Goal: Task Accomplishment & Management: Manage account settings

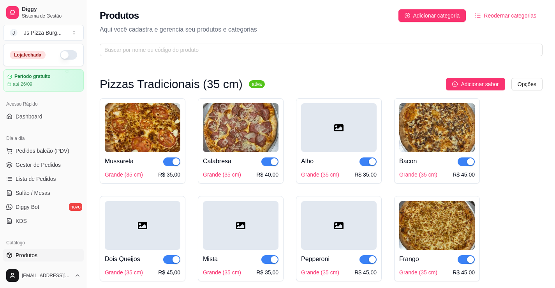
click at [67, 54] on button "button" at bounding box center [68, 54] width 17 height 9
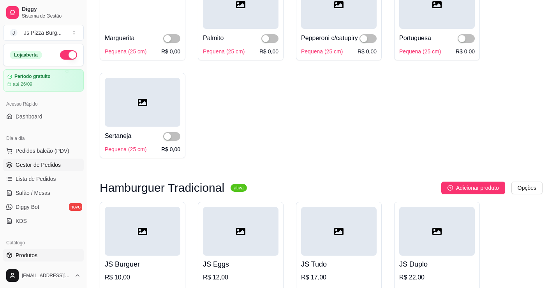
scroll to position [1830, 0]
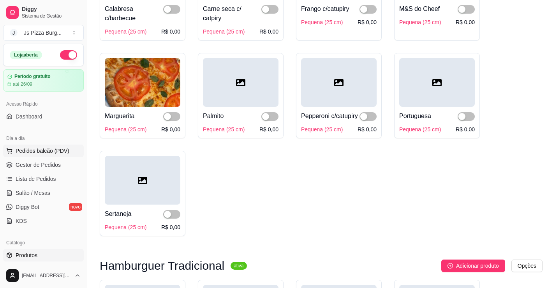
click at [31, 149] on span "Pedidos balcão (PDV)" at bounding box center [43, 151] width 54 height 8
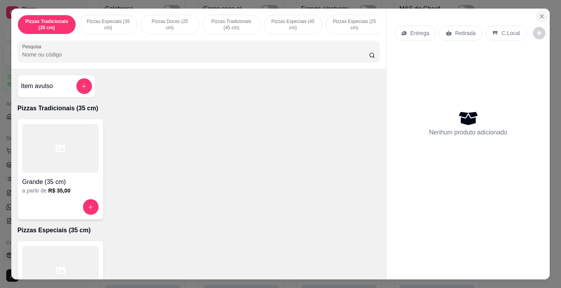
click at [538, 15] on icon "Close" at bounding box center [541, 16] width 6 height 6
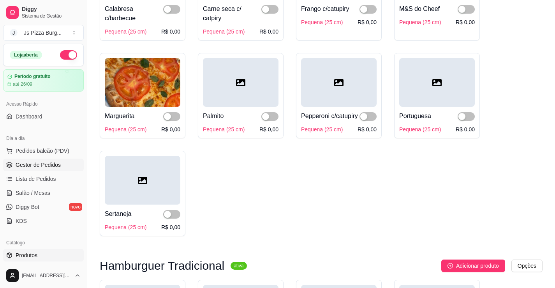
click at [33, 167] on span "Gestor de Pedidos" at bounding box center [38, 165] width 45 height 8
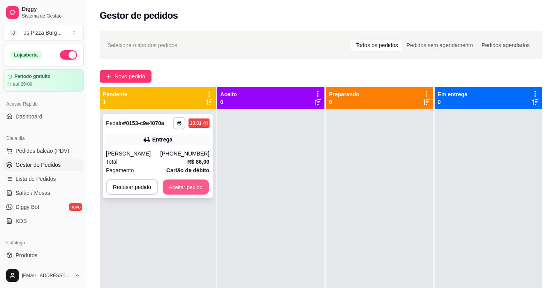
click at [188, 184] on button "Aceitar pedido" at bounding box center [186, 186] width 46 height 15
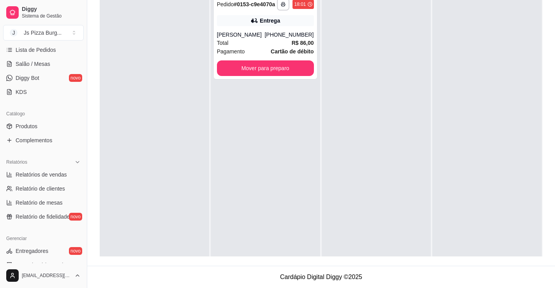
scroll to position [117, 0]
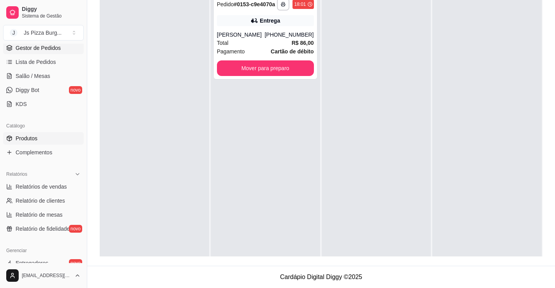
click at [33, 142] on link "Produtos" at bounding box center [43, 138] width 81 height 12
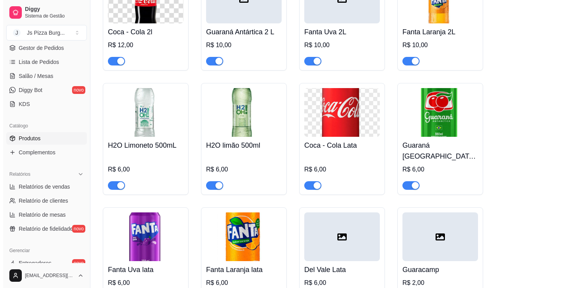
scroll to position [3153, 0]
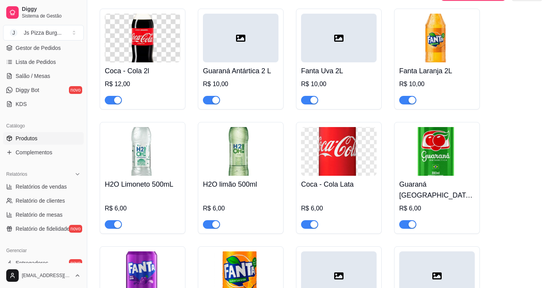
click at [236, 43] on icon at bounding box center [240, 37] width 9 height 9
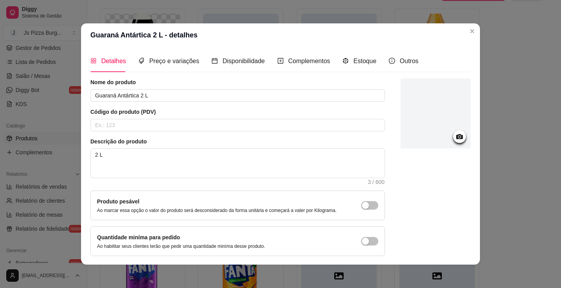
click at [414, 135] on div at bounding box center [435, 113] width 70 height 70
click at [404, 124] on div at bounding box center [435, 113] width 70 height 70
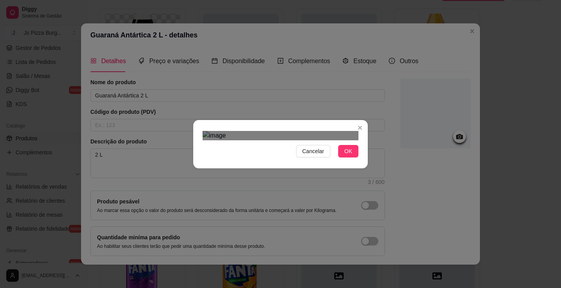
click at [378, 79] on div "Cancelar OK" at bounding box center [280, 144] width 561 height 288
click at [301, 186] on div "Use the arrow keys to move the crop selection area" at bounding box center [276, 260] width 148 height 148
click at [340, 157] on button "OK" at bounding box center [348, 151] width 20 height 12
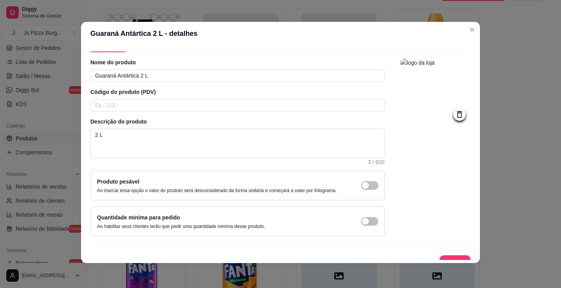
scroll to position [29, 0]
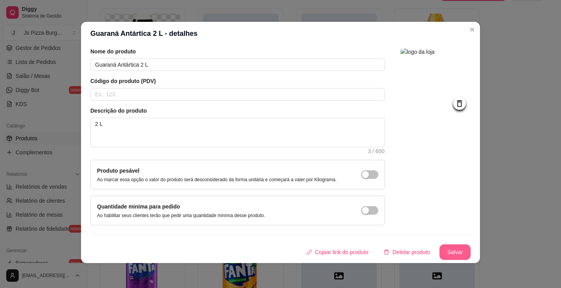
click at [439, 253] on button "Salvar" at bounding box center [454, 252] width 31 height 16
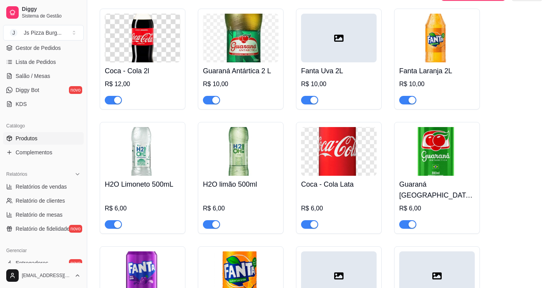
click at [317, 60] on div at bounding box center [339, 38] width 76 height 49
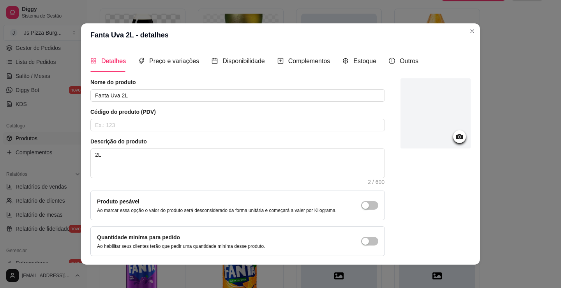
click at [438, 107] on div at bounding box center [435, 113] width 70 height 70
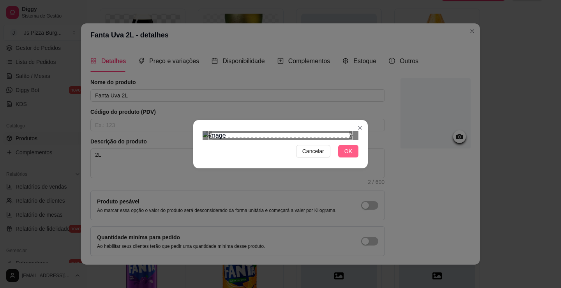
click at [338, 157] on button "OK" at bounding box center [348, 151] width 20 height 12
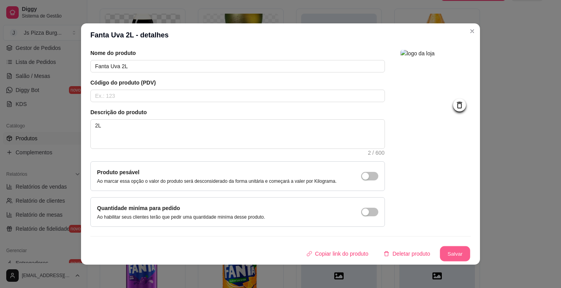
click at [445, 251] on button "Salvar" at bounding box center [455, 253] width 30 height 15
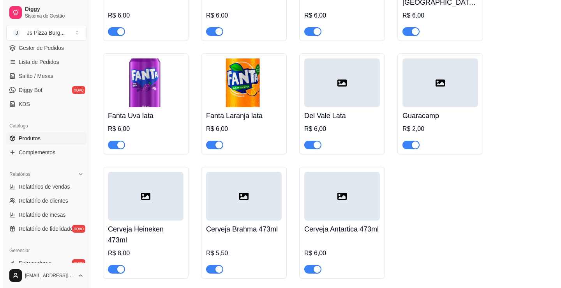
scroll to position [3348, 0]
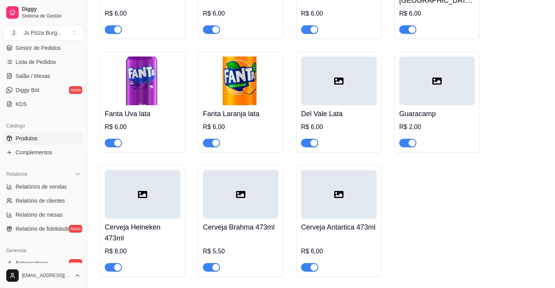
click at [339, 105] on div at bounding box center [339, 80] width 76 height 49
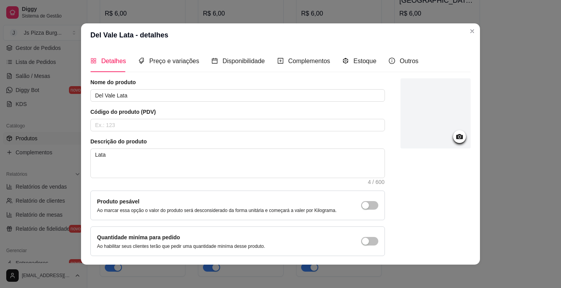
click at [400, 108] on div at bounding box center [435, 113] width 70 height 70
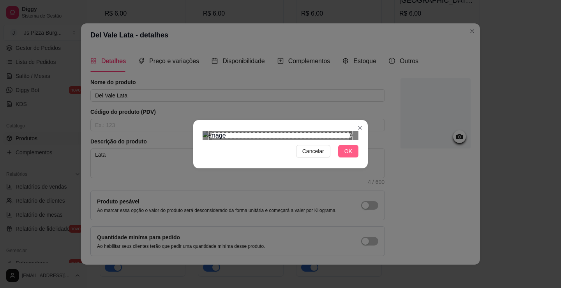
click at [347, 155] on span "OK" at bounding box center [348, 151] width 8 height 9
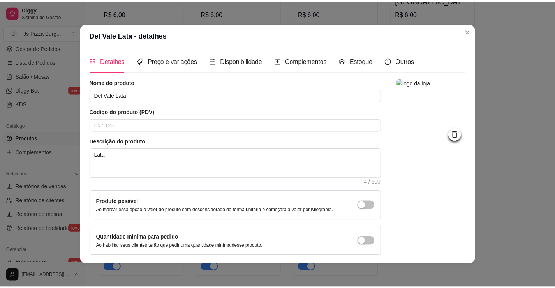
scroll to position [29, 0]
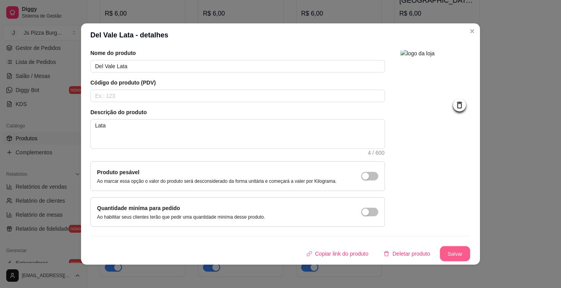
click at [442, 254] on button "Salvar" at bounding box center [455, 253] width 30 height 15
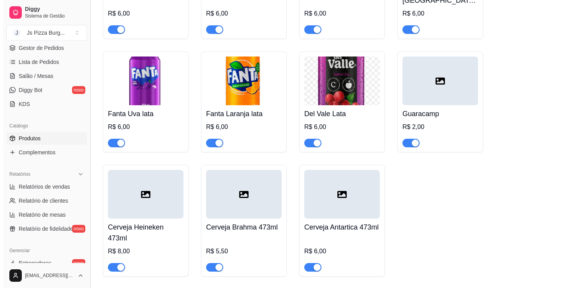
scroll to position [156, 0]
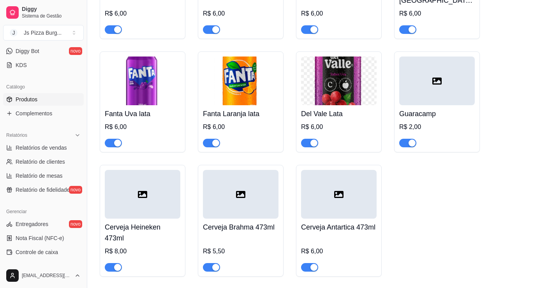
click at [127, 183] on div at bounding box center [143, 194] width 76 height 49
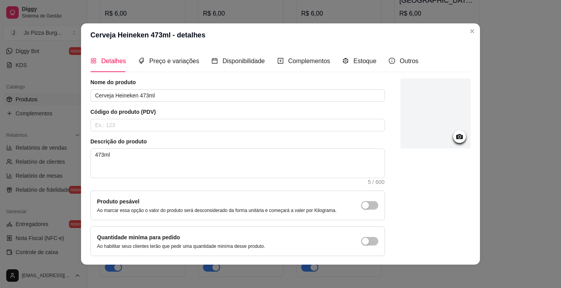
click at [417, 113] on div at bounding box center [435, 113] width 70 height 70
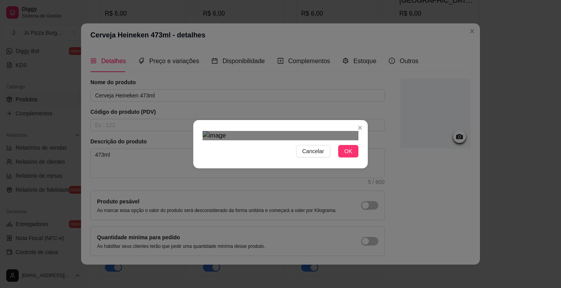
click at [369, 281] on div "Cancelar OK" at bounding box center [280, 144] width 561 height 288
click at [267, 189] on div "Use the arrow keys to move the crop selection area" at bounding box center [276, 263] width 148 height 148
click at [344, 155] on span "OK" at bounding box center [348, 151] width 8 height 9
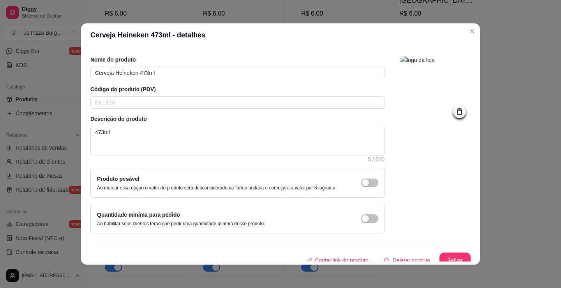
scroll to position [29, 0]
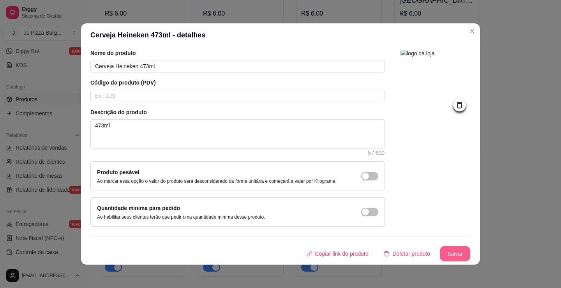
click at [449, 252] on button "Salvar" at bounding box center [455, 253] width 30 height 15
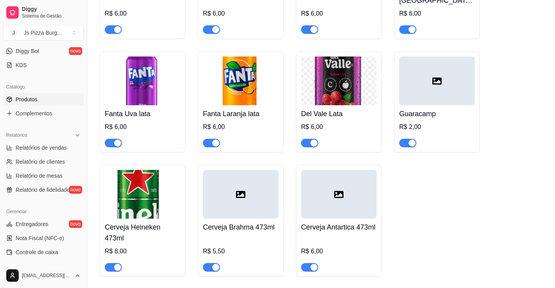
click at [233, 209] on div at bounding box center [241, 194] width 76 height 49
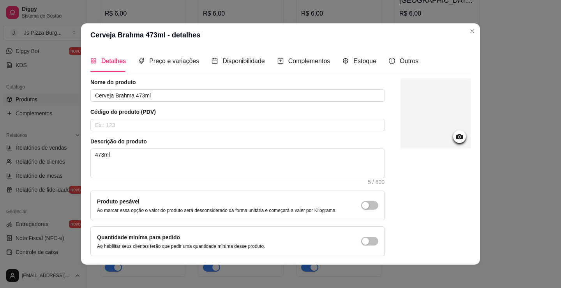
click at [412, 127] on div at bounding box center [435, 113] width 70 height 70
click at [400, 128] on div at bounding box center [435, 113] width 70 height 70
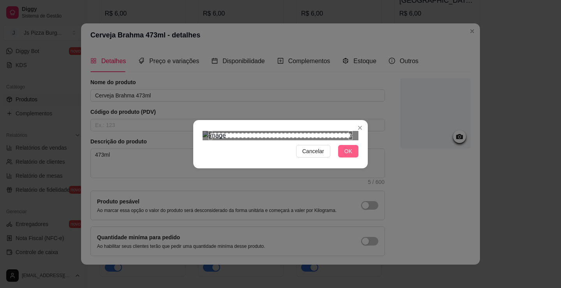
click at [344, 155] on span "OK" at bounding box center [348, 151] width 8 height 9
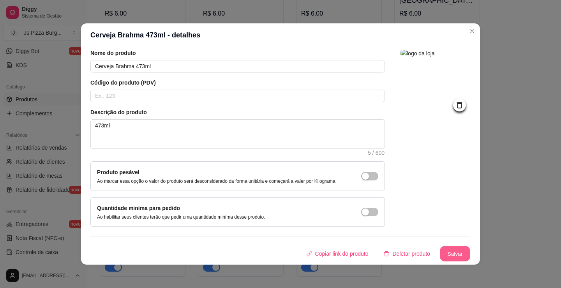
click at [448, 256] on button "Salvar" at bounding box center [455, 253] width 30 height 15
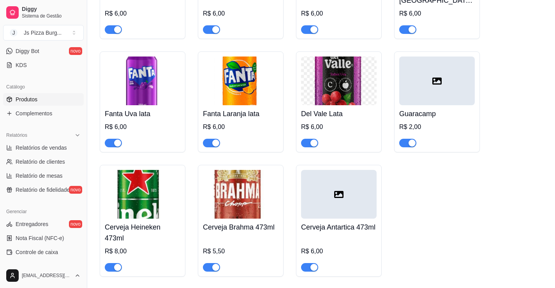
click at [314, 214] on div at bounding box center [339, 194] width 76 height 49
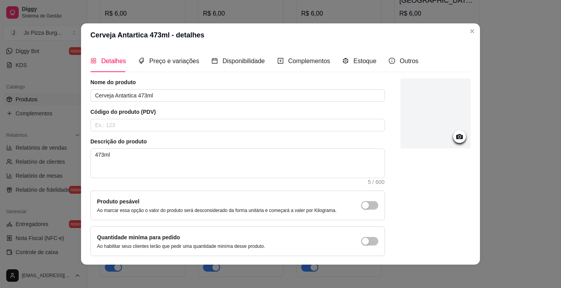
click at [441, 104] on div at bounding box center [435, 113] width 70 height 70
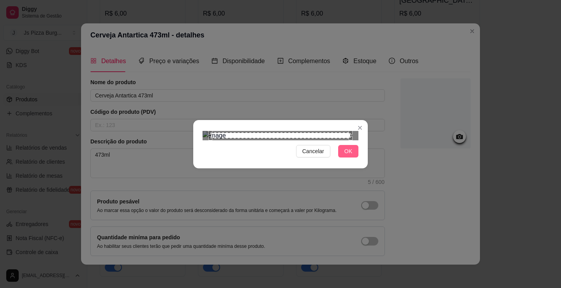
click at [349, 155] on span "OK" at bounding box center [348, 151] width 8 height 9
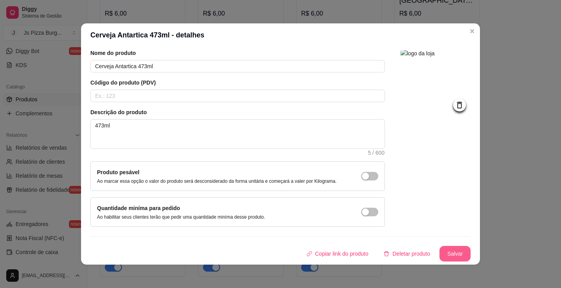
click at [455, 253] on button "Salvar" at bounding box center [454, 254] width 31 height 16
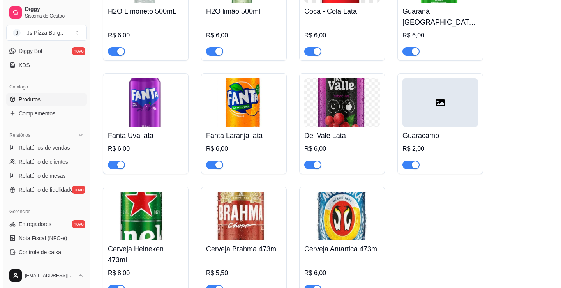
scroll to position [3344, 0]
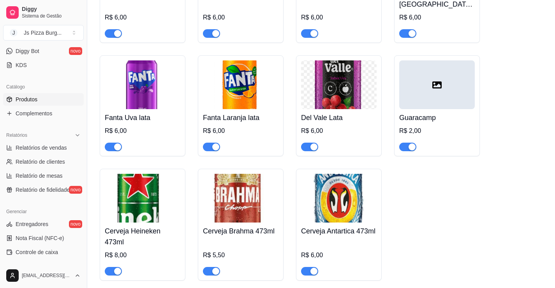
click at [447, 135] on div "R$ 2,00" at bounding box center [437, 130] width 76 height 9
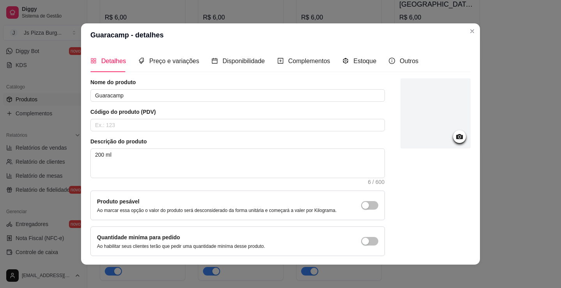
click at [410, 141] on div at bounding box center [435, 113] width 70 height 70
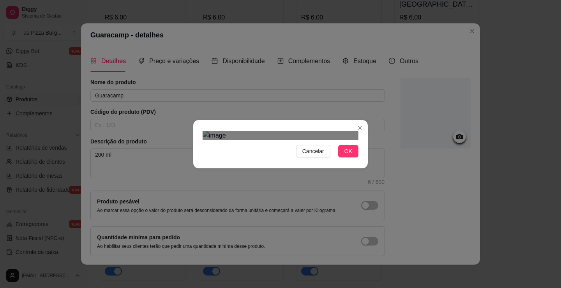
click at [301, 207] on div "Use the arrow keys to move the crop selection area" at bounding box center [281, 246] width 140 height 140
click at [338, 157] on button "OK" at bounding box center [348, 151] width 20 height 12
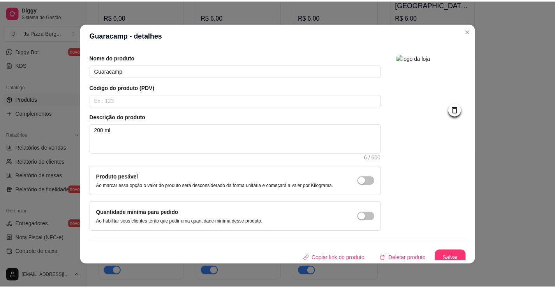
scroll to position [29, 0]
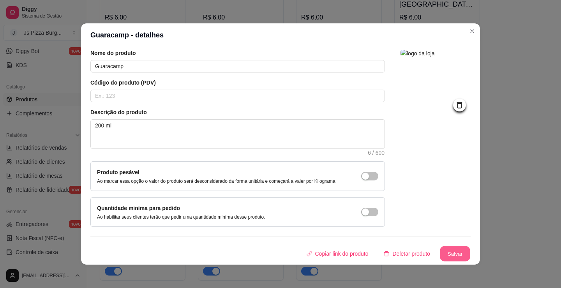
click at [443, 258] on button "Salvar" at bounding box center [455, 253] width 30 height 15
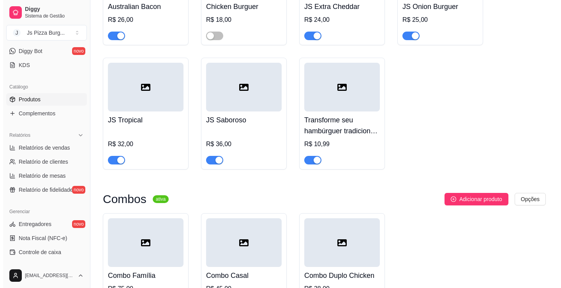
scroll to position [2721, 0]
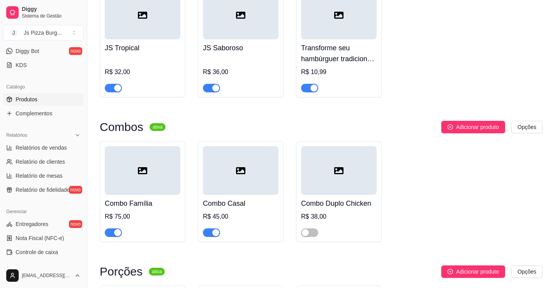
click at [137, 190] on div at bounding box center [143, 170] width 76 height 49
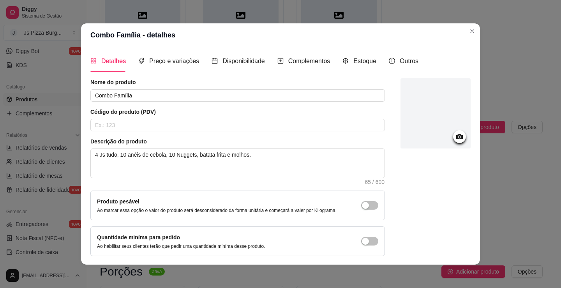
click at [400, 114] on div at bounding box center [435, 113] width 70 height 70
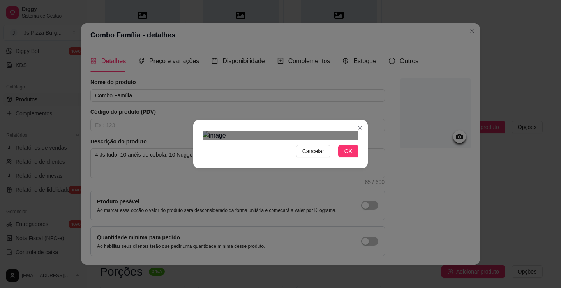
click at [296, 182] on div "Use the arrow keys to move the crop selection area" at bounding box center [282, 242] width 140 height 140
click at [338, 157] on button "OK" at bounding box center [348, 151] width 20 height 12
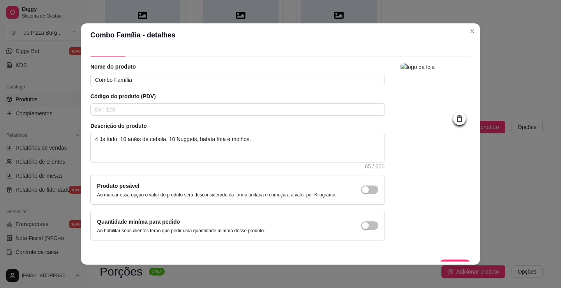
scroll to position [29, 0]
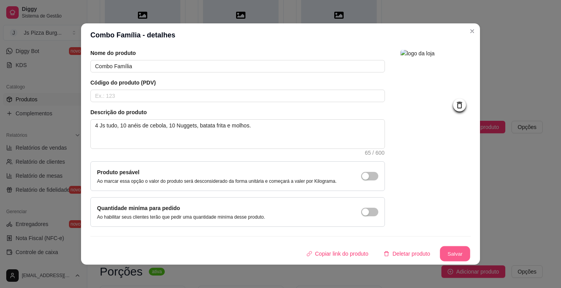
click at [448, 250] on button "Salvar" at bounding box center [455, 253] width 30 height 15
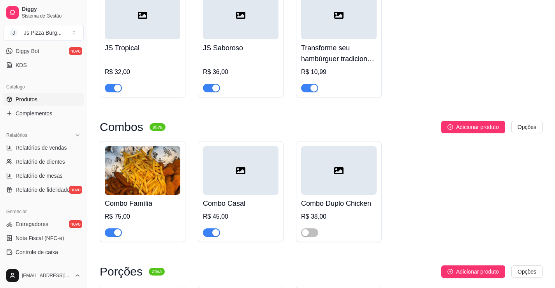
click at [253, 195] on div at bounding box center [241, 170] width 76 height 49
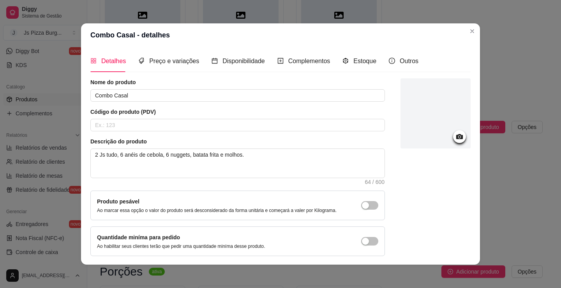
click at [436, 114] on div at bounding box center [435, 113] width 70 height 70
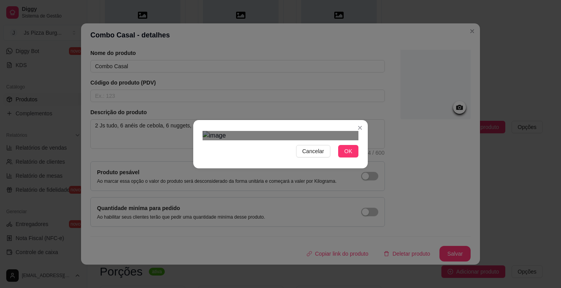
click at [267, 159] on div "Use the arrow keys to move the crop selection area" at bounding box center [288, 229] width 140 height 140
click at [193, 160] on div "Cancelar OK" at bounding box center [280, 144] width 174 height 33
click at [305, 155] on span "Cancelar" at bounding box center [313, 151] width 22 height 9
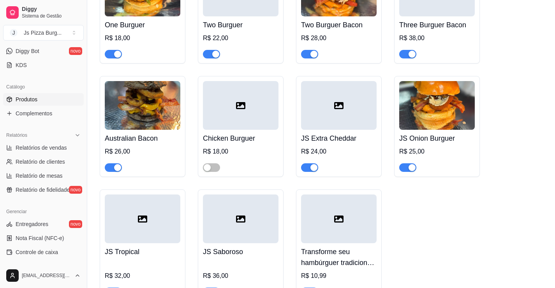
scroll to position [2449, 0]
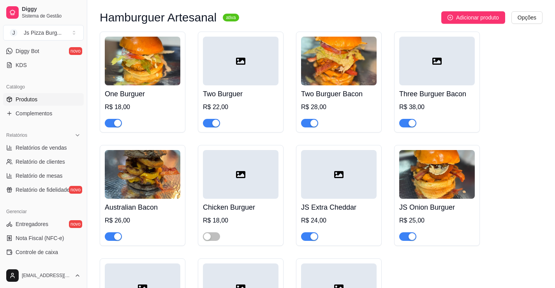
click at [431, 99] on h4 "Three Burguer Bacon" at bounding box center [437, 93] width 76 height 11
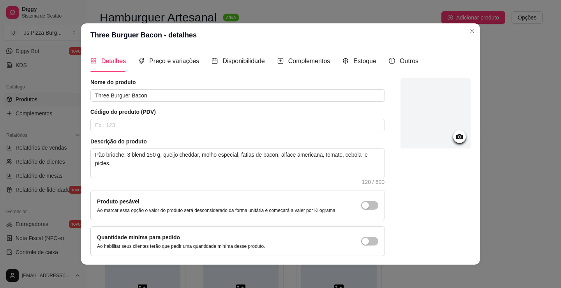
click at [451, 102] on div at bounding box center [435, 113] width 70 height 70
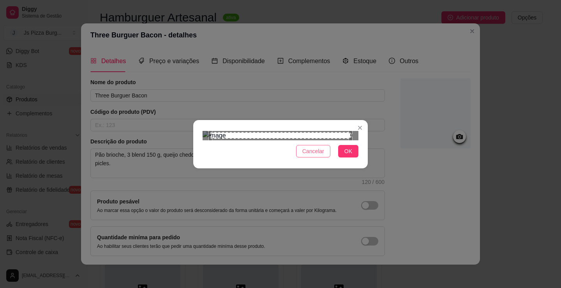
click at [308, 155] on span "Cancelar" at bounding box center [313, 151] width 22 height 9
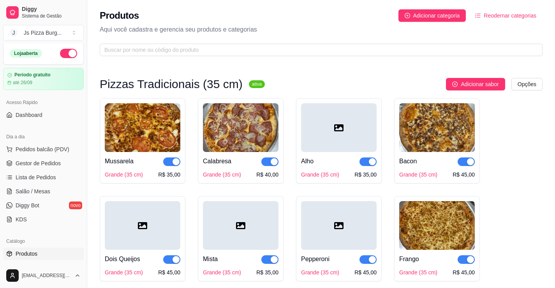
scroll to position [0, 0]
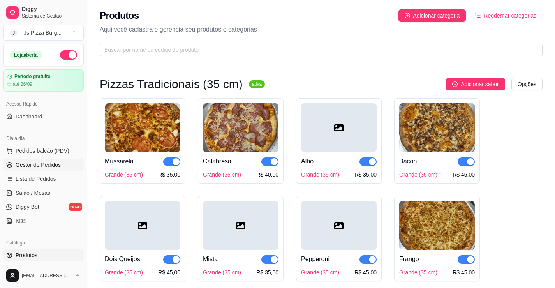
click at [34, 168] on span "Gestor de Pedidos" at bounding box center [38, 165] width 45 height 8
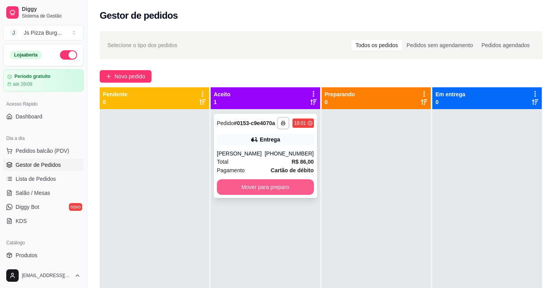
click at [273, 185] on button "Mover para preparo" at bounding box center [265, 187] width 97 height 16
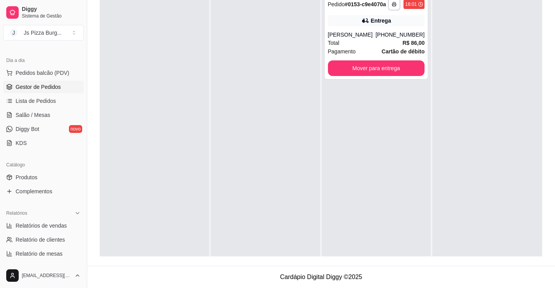
scroll to position [39, 0]
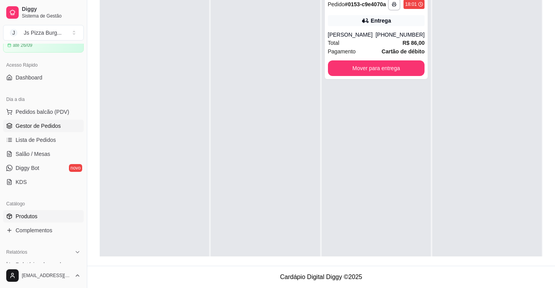
click at [40, 220] on link "Produtos" at bounding box center [43, 216] width 81 height 12
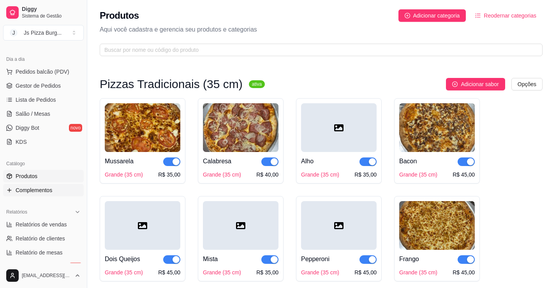
scroll to position [117, 0]
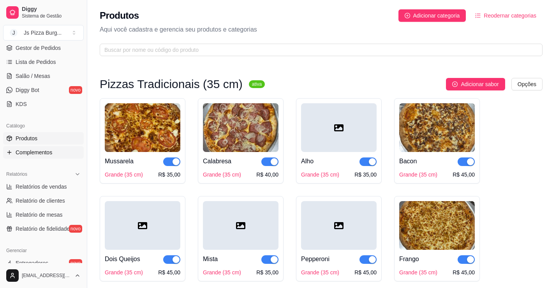
click at [51, 153] on span "Complementos" at bounding box center [34, 152] width 37 height 8
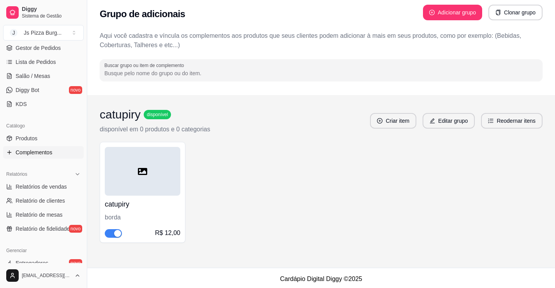
scroll to position [11, 0]
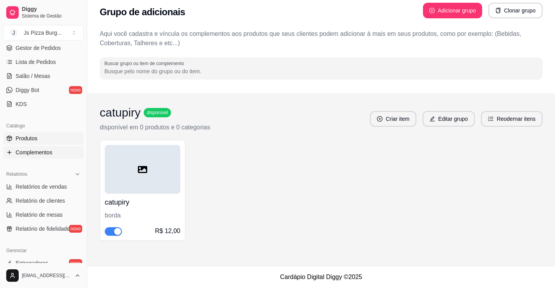
click at [39, 144] on link "Produtos" at bounding box center [43, 138] width 81 height 12
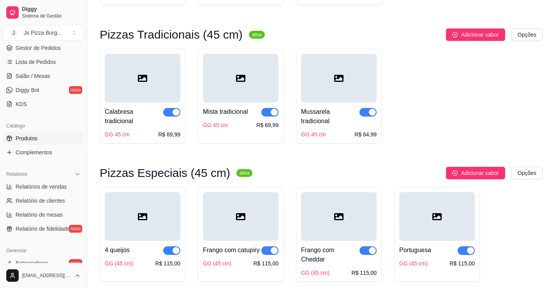
scroll to position [1207, 0]
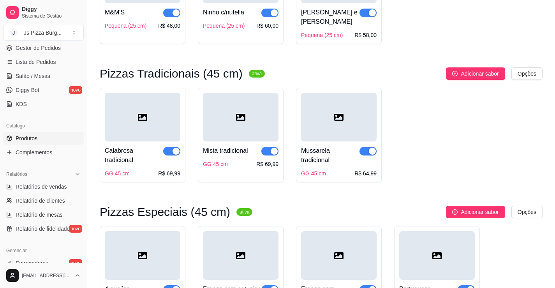
click at [175, 155] on div "button" at bounding box center [175, 151] width 7 height 7
click at [271, 155] on span "button" at bounding box center [269, 151] width 17 height 9
click at [372, 154] on div "button" at bounding box center [372, 151] width 7 height 7
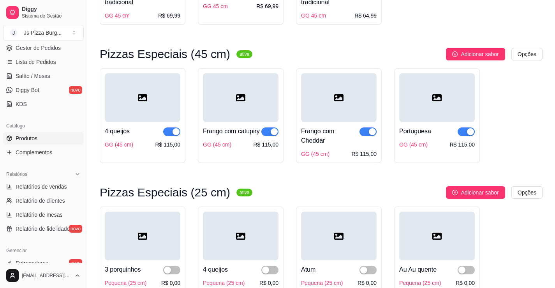
scroll to position [1363, 0]
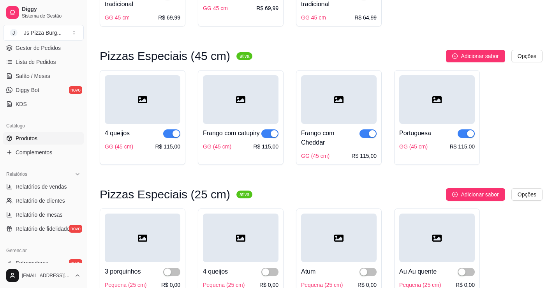
click at [172, 137] on div "button" at bounding box center [175, 133] width 7 height 7
drag, startPoint x: 271, startPoint y: 134, endPoint x: 279, endPoint y: 135, distance: 8.3
click at [279, 135] on div "Frango com catupiry GG (45 cm) R$ 115,00" at bounding box center [241, 117] width 86 height 95
click at [279, 137] on div "Frango com catupiry GG (45 cm) R$ 115,00" at bounding box center [241, 117] width 86 height 95
click at [274, 137] on div "button" at bounding box center [274, 133] width 7 height 7
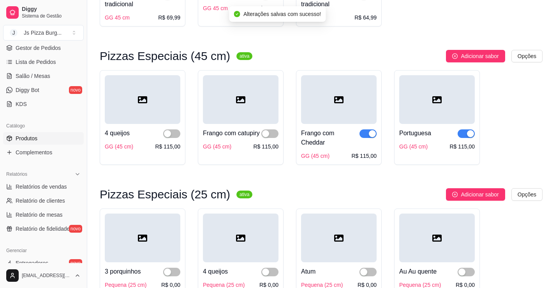
click at [369, 136] on div "button" at bounding box center [372, 133] width 7 height 7
click at [466, 138] on button "button" at bounding box center [465, 133] width 17 height 9
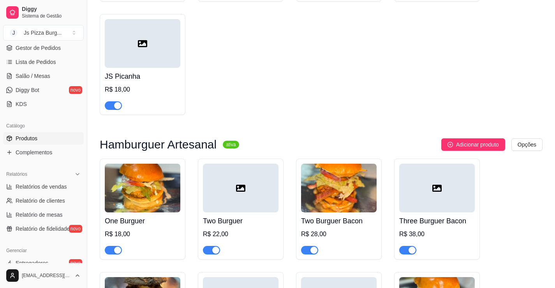
scroll to position [2336, 0]
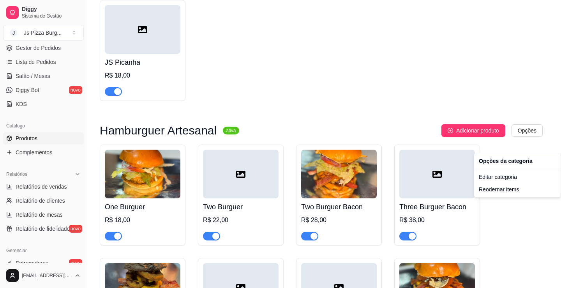
drag, startPoint x: 353, startPoint y: 81, endPoint x: 371, endPoint y: 91, distance: 20.2
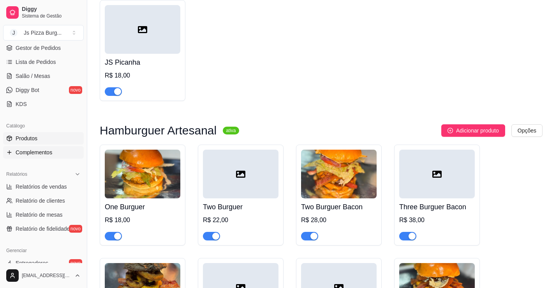
click at [40, 151] on span "Complementos" at bounding box center [34, 152] width 37 height 8
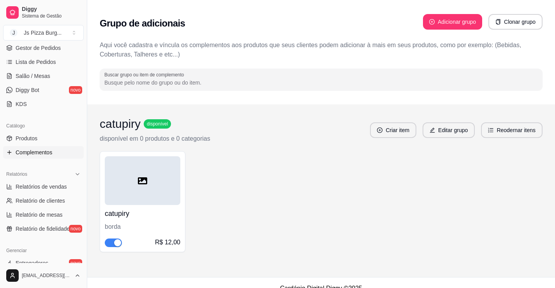
scroll to position [11, 0]
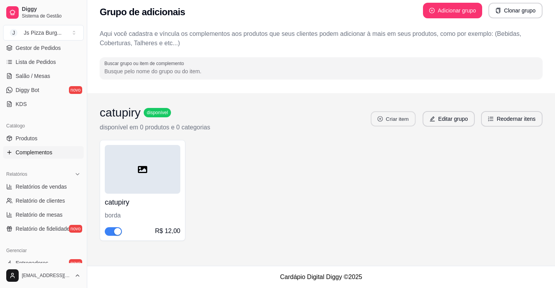
click at [392, 117] on button "Criar item" at bounding box center [393, 118] width 45 height 15
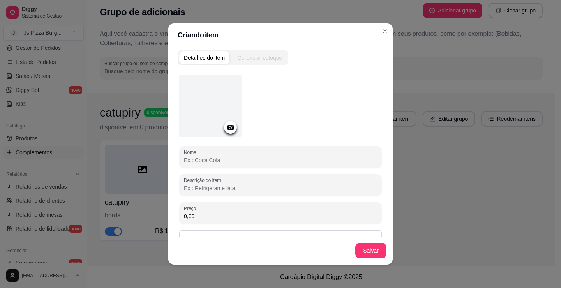
click at [259, 156] on input "Nome" at bounding box center [280, 160] width 193 height 8
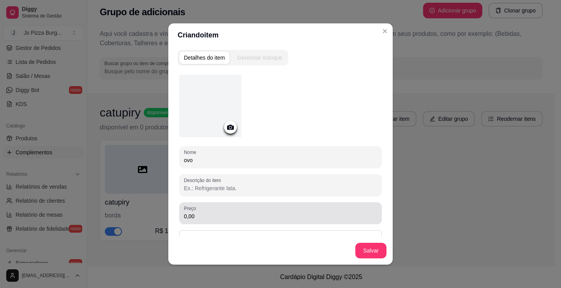
type input "ovo"
click at [204, 218] on input "0,00" at bounding box center [280, 216] width 193 height 8
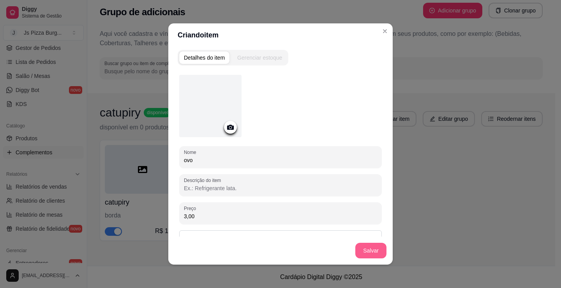
type input "3,00"
click at [375, 252] on button "Salvar" at bounding box center [370, 251] width 31 height 16
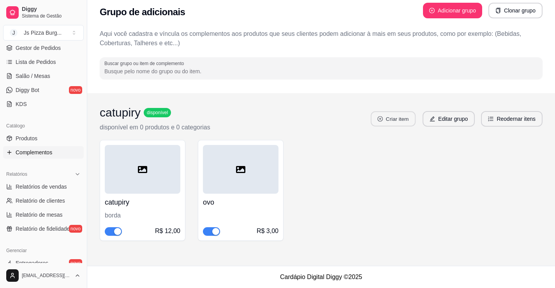
click at [410, 120] on button "Criar item" at bounding box center [393, 118] width 45 height 15
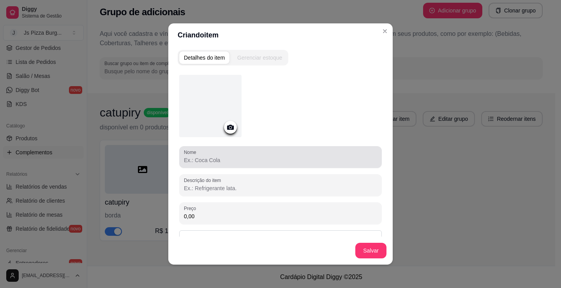
click at [346, 151] on div at bounding box center [280, 157] width 193 height 16
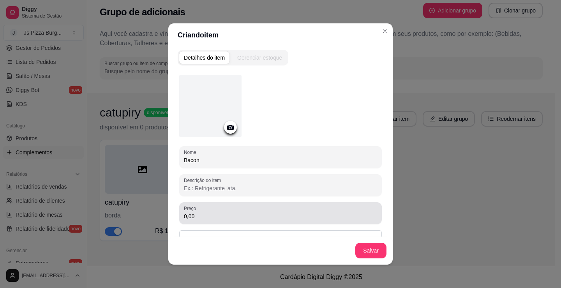
type input "Bacon"
click at [338, 206] on div "0,00" at bounding box center [280, 213] width 193 height 16
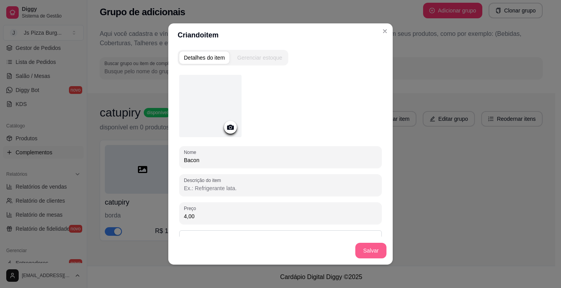
type input "4,00"
click at [367, 252] on button "Salvar" at bounding box center [370, 251] width 31 height 16
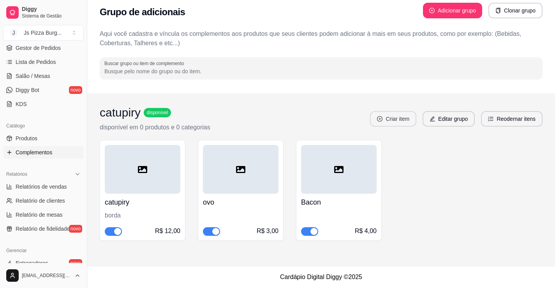
click at [400, 118] on button "Criar item" at bounding box center [393, 119] width 46 height 16
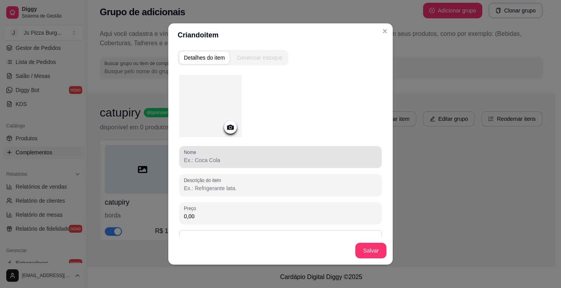
click at [340, 160] on input "Nome" at bounding box center [280, 160] width 193 height 8
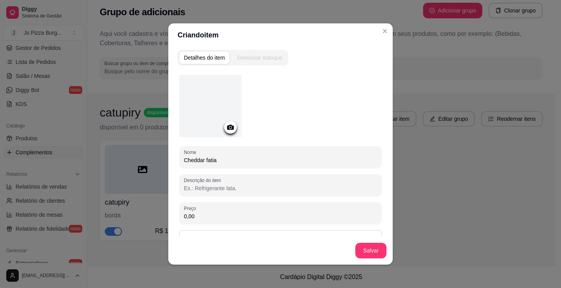
click at [302, 214] on input "0,00" at bounding box center [280, 216] width 193 height 8
click at [275, 165] on div "Nome Cheddar fatia" at bounding box center [280, 157] width 202 height 22
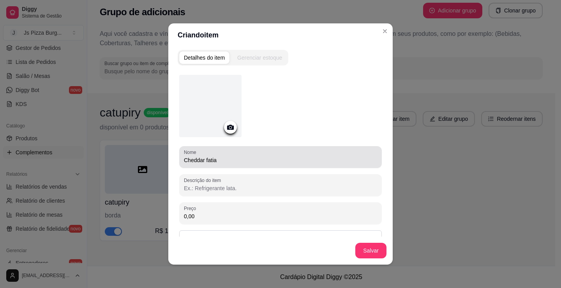
click at [275, 165] on div "Nome Cheddar fatia" at bounding box center [280, 157] width 202 height 22
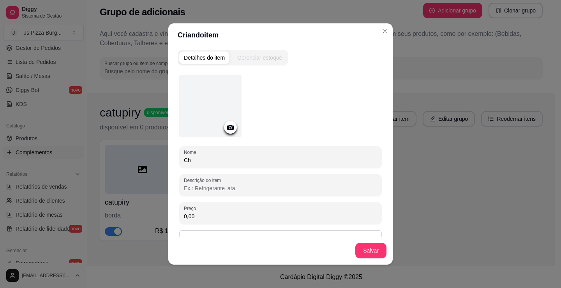
type input "C"
type input "c"
type input "C"
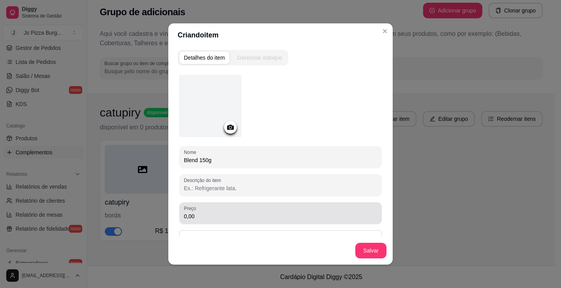
type input "Blend 150g"
click at [241, 206] on div "0,00" at bounding box center [280, 213] width 193 height 16
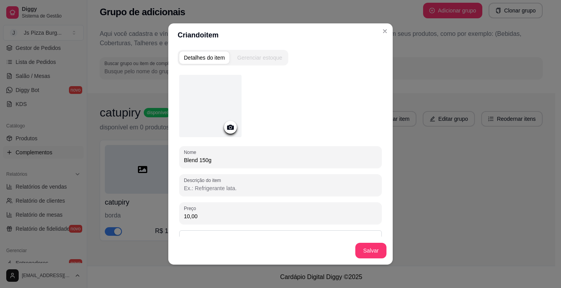
type input "10,00"
click at [371, 251] on button "Salvar" at bounding box center [370, 250] width 30 height 15
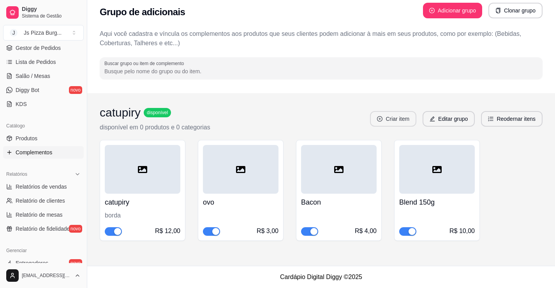
click at [402, 119] on button "Criar item" at bounding box center [393, 119] width 46 height 16
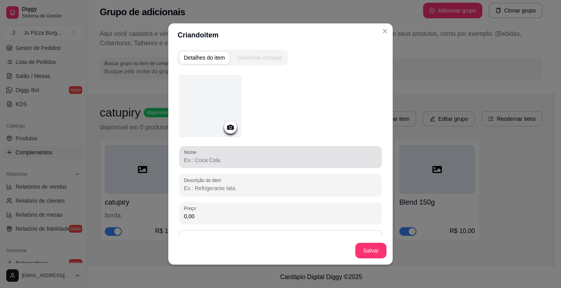
click at [268, 155] on div at bounding box center [280, 157] width 193 height 16
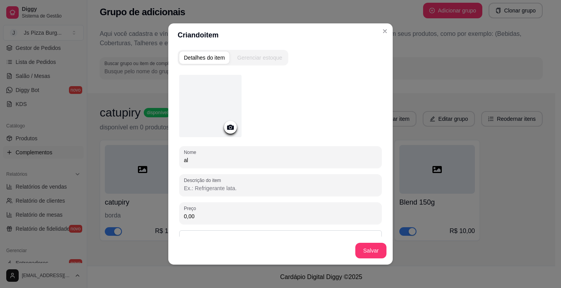
type input "a"
type input "Alface, cebola roxa, tomate e picles."
click at [240, 214] on input "0,00" at bounding box center [280, 216] width 193 height 8
type input "2,00"
click at [365, 253] on button "Salvar" at bounding box center [370, 250] width 30 height 15
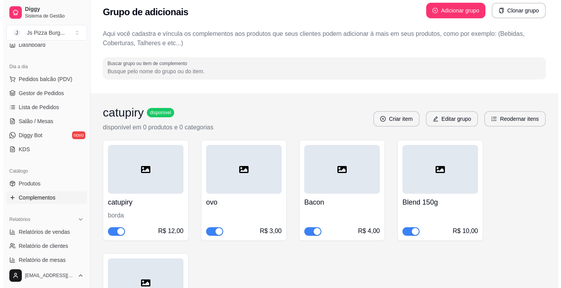
scroll to position [0, 0]
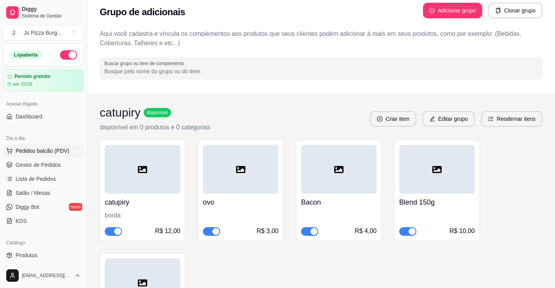
click at [31, 153] on span "Pedidos balcão (PDV)" at bounding box center [43, 151] width 54 height 8
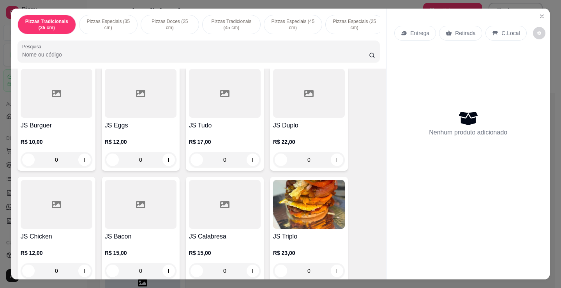
scroll to position [506, 0]
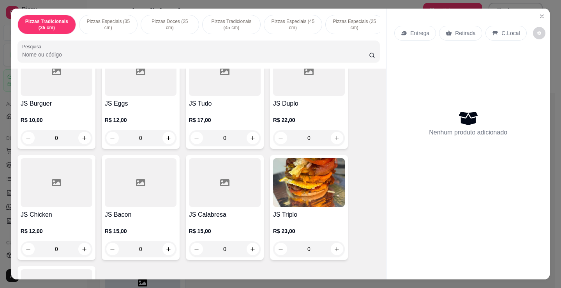
click at [42, 119] on p "R$ 10,00" at bounding box center [57, 120] width 72 height 8
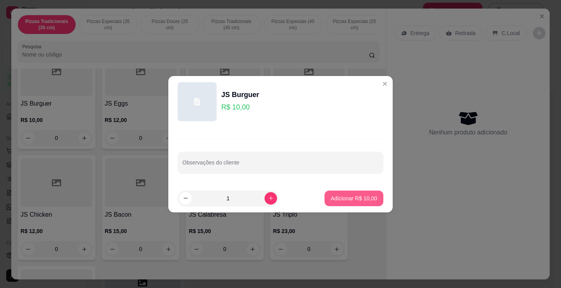
click at [336, 201] on p "Adicionar R$ 10,00" at bounding box center [354, 198] width 46 height 8
type input "1"
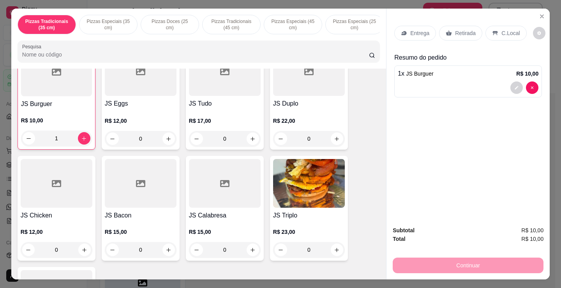
scroll to position [506, 0]
click at [450, 29] on div "Retirada" at bounding box center [460, 33] width 43 height 15
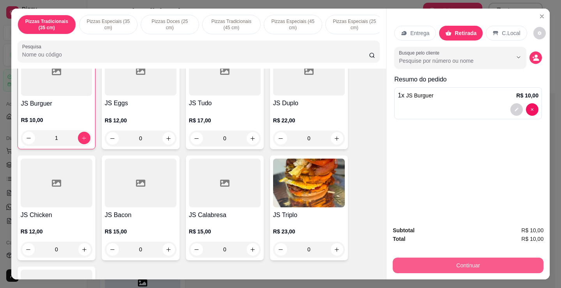
click at [433, 260] on button "Continuar" at bounding box center [467, 265] width 151 height 16
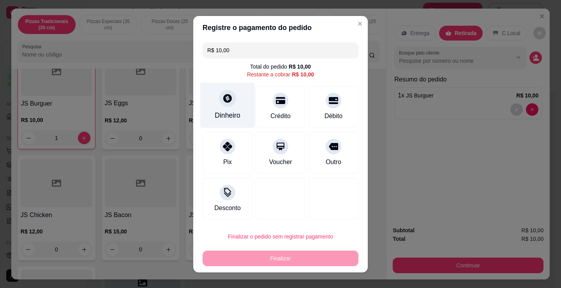
click at [218, 106] on div "Dinheiro" at bounding box center [227, 105] width 55 height 46
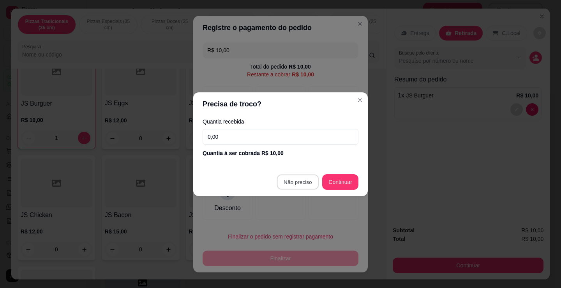
type input "R$ 0,00"
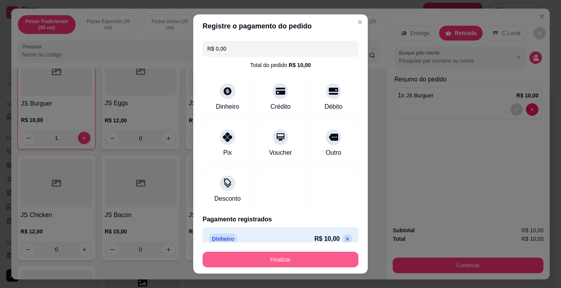
click at [294, 256] on button "Finalizar" at bounding box center [280, 259] width 156 height 16
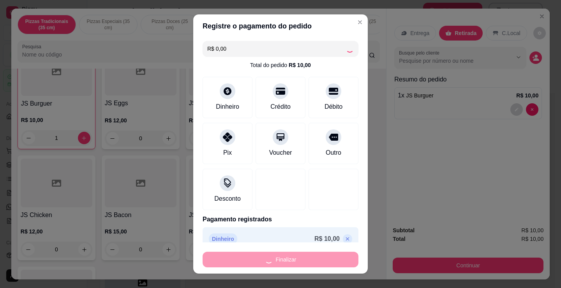
type input "0"
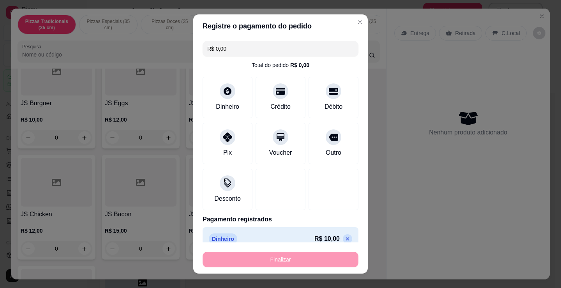
type input "-R$ 10,00"
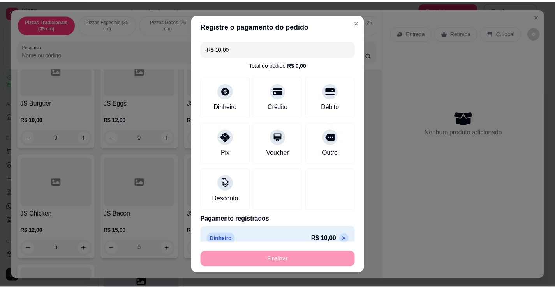
scroll to position [506, 0]
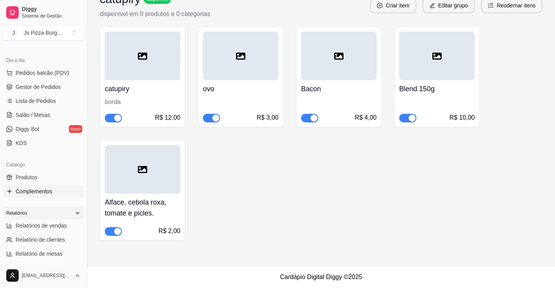
scroll to position [117, 0]
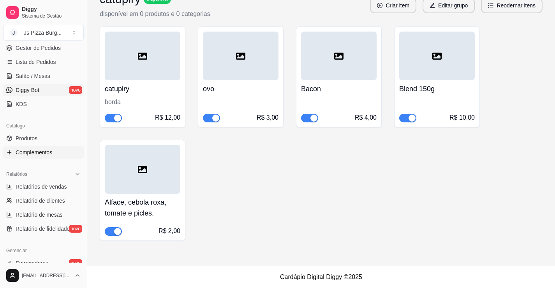
click at [38, 89] on span "Diggy Bot" at bounding box center [28, 90] width 24 height 8
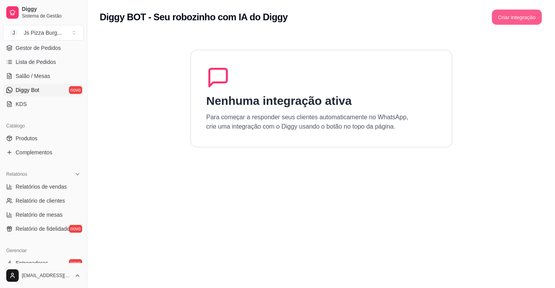
click at [518, 15] on button "Criar integração" at bounding box center [517, 17] width 50 height 15
click at [526, 15] on button "Criar integração" at bounding box center [517, 17] width 50 height 15
click at [510, 18] on button "Criar integração" at bounding box center [517, 17] width 50 height 15
click at [501, 20] on button "Criar integração" at bounding box center [517, 17] width 50 height 15
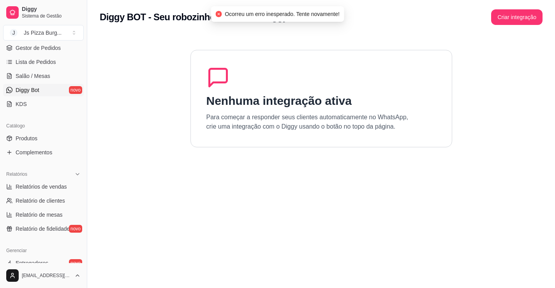
click at [386, 73] on div "Nenhuma integração ativa Para começar a responder seus clientes automaticamente…" at bounding box center [321, 98] width 262 height 97
click at [377, 81] on div "Nenhuma integração ativa Para começar a responder seus clientes automaticamente…" at bounding box center [321, 98] width 262 height 97
click at [376, 81] on div "Nenhuma integração ativa Para começar a responder seus clientes automaticamente…" at bounding box center [321, 98] width 262 height 97
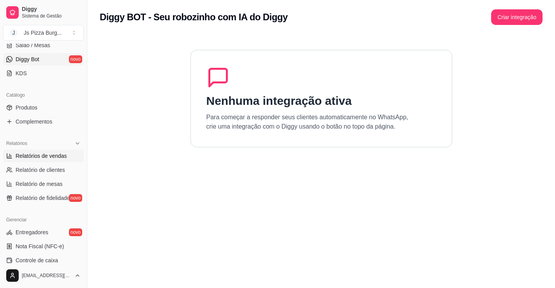
scroll to position [117, 0]
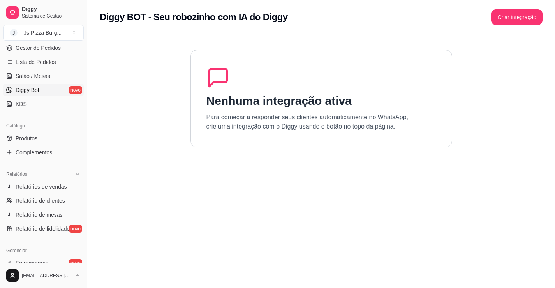
click at [38, 89] on span "Diggy Bot" at bounding box center [28, 90] width 24 height 8
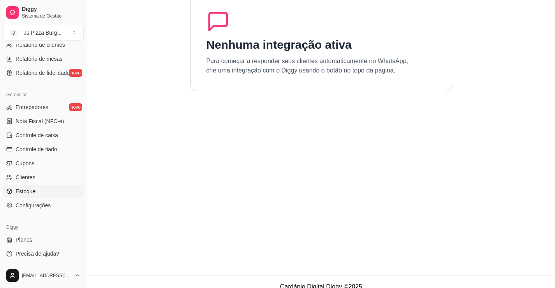
scroll to position [66, 0]
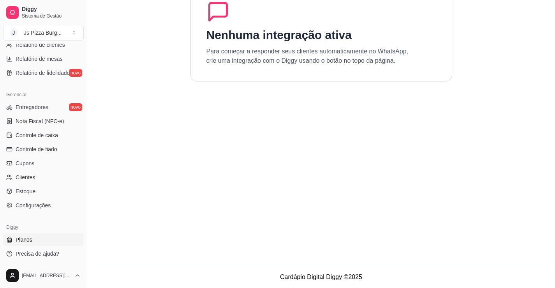
click at [40, 235] on link "Planos" at bounding box center [43, 239] width 81 height 12
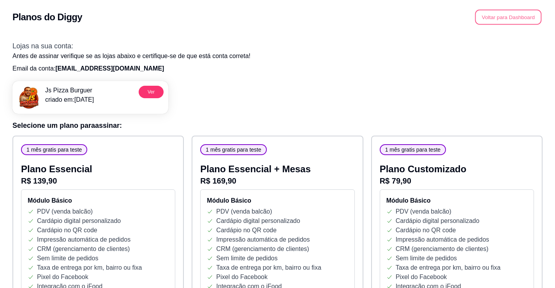
click at [524, 16] on button "Voltar para Dashboard" at bounding box center [508, 17] width 67 height 15
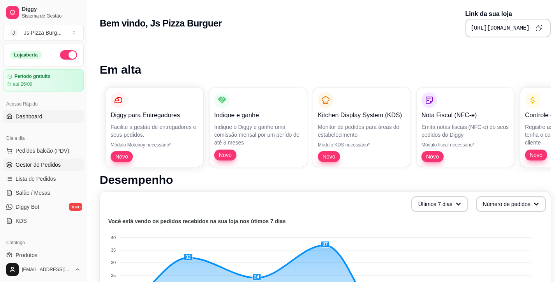
click at [65, 164] on link "Gestor de Pedidos" at bounding box center [43, 164] width 81 height 12
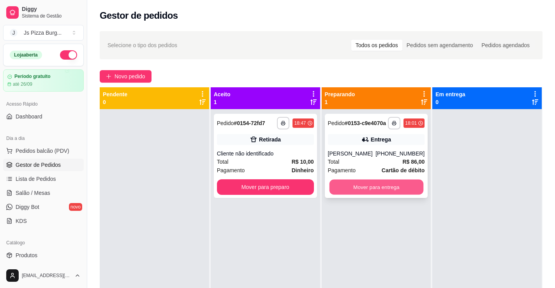
click at [376, 188] on button "Mover para entrega" at bounding box center [376, 186] width 94 height 15
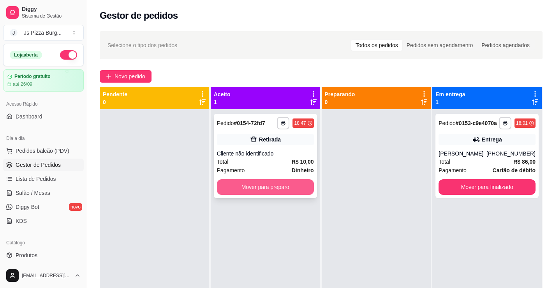
click at [302, 192] on button "Mover para preparo" at bounding box center [265, 187] width 97 height 16
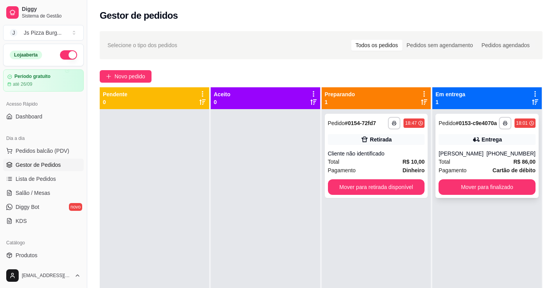
click at [471, 153] on div "[PERSON_NAME]" at bounding box center [462, 153] width 48 height 8
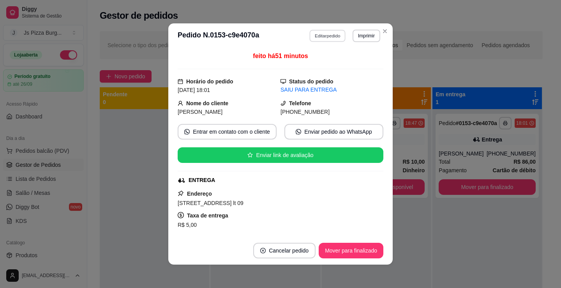
click at [330, 30] on button "Editar pedido" at bounding box center [327, 36] width 36 height 12
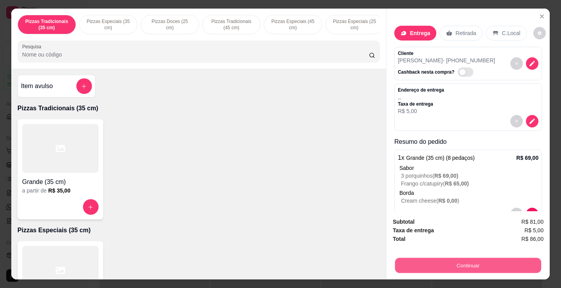
click at [469, 264] on button "Continuar" at bounding box center [468, 264] width 146 height 15
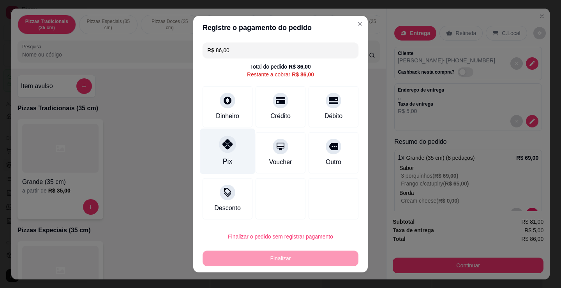
click at [214, 158] on div "Pix" at bounding box center [227, 151] width 55 height 46
type input "R$ 0,00"
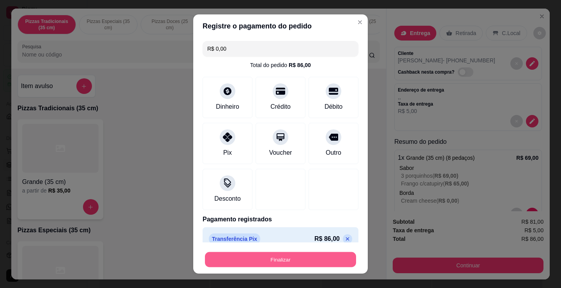
click at [273, 262] on button "Finalizar" at bounding box center [280, 259] width 151 height 15
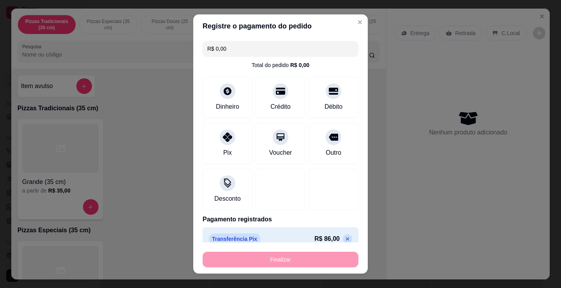
type input "0"
type input "-R$ 86,00"
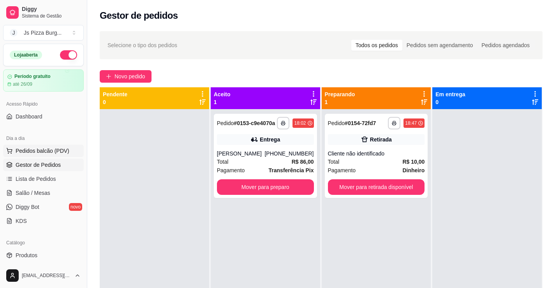
click at [35, 150] on span "Pedidos balcão (PDV)" at bounding box center [43, 151] width 54 height 8
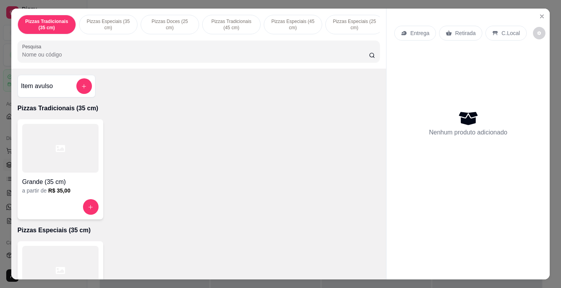
click at [38, 91] on h4 "Item avulso" at bounding box center [37, 85] width 32 height 9
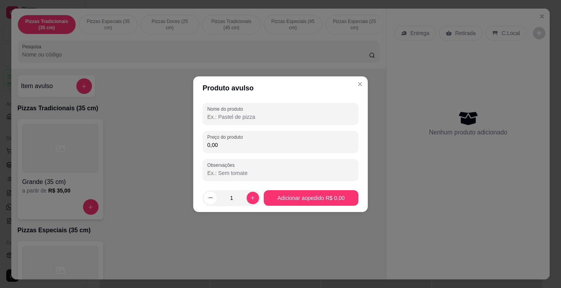
click at [223, 113] on input "Nome do produto" at bounding box center [280, 117] width 146 height 8
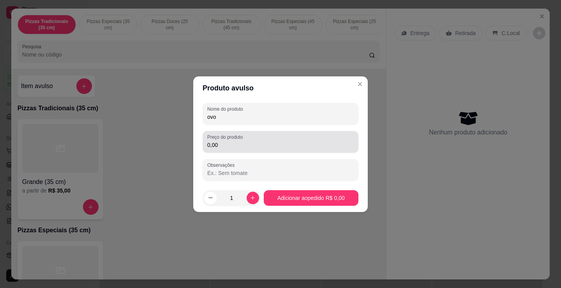
type input "ovo"
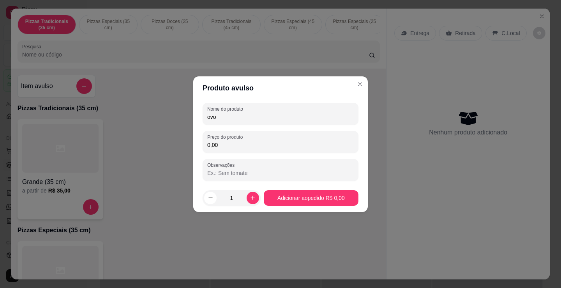
drag, startPoint x: 227, startPoint y: 147, endPoint x: 197, endPoint y: 150, distance: 30.5
click at [197, 150] on div "Nome do produto ovo Preço do produto 0,00 Observações" at bounding box center [280, 142] width 174 height 84
type input "3,00"
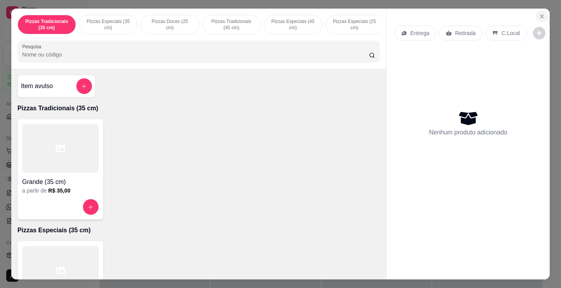
click at [540, 15] on icon "Close" at bounding box center [541, 16] width 3 height 3
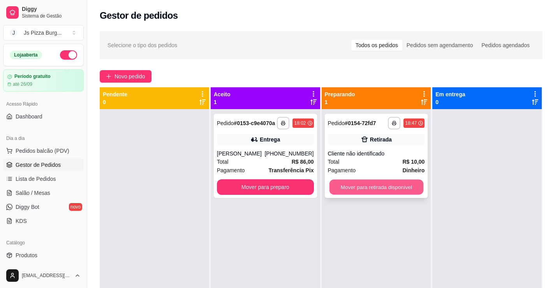
click at [368, 192] on button "Mover para retirada disponível" at bounding box center [376, 186] width 94 height 15
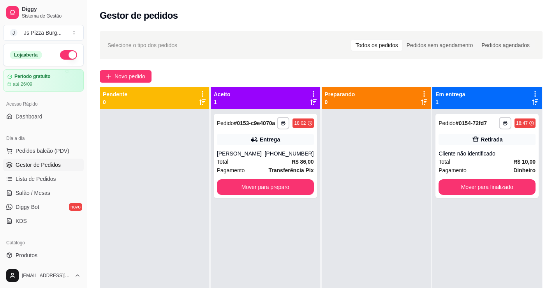
click at [420, 183] on div at bounding box center [376, 253] width 109 height 288
click at [440, 185] on button "Mover para finalizado" at bounding box center [487, 186] width 94 height 15
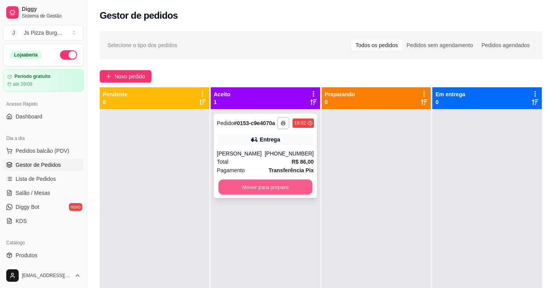
click at [287, 188] on button "Mover para preparo" at bounding box center [265, 186] width 94 height 15
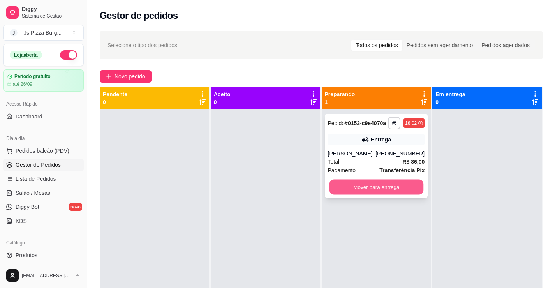
click at [352, 181] on button "Mover para entrega" at bounding box center [376, 186] width 94 height 15
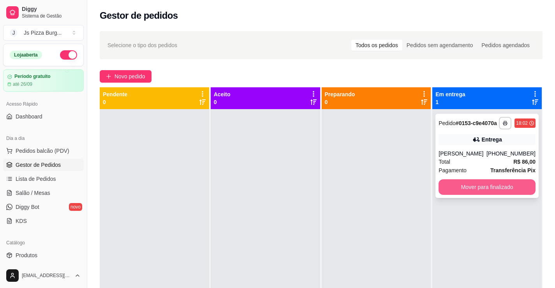
click at [439, 186] on button "Mover para finalizado" at bounding box center [486, 187] width 97 height 16
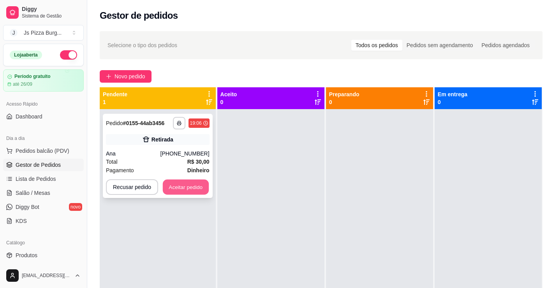
click at [193, 190] on button "Aceitar pedido" at bounding box center [186, 186] width 46 height 15
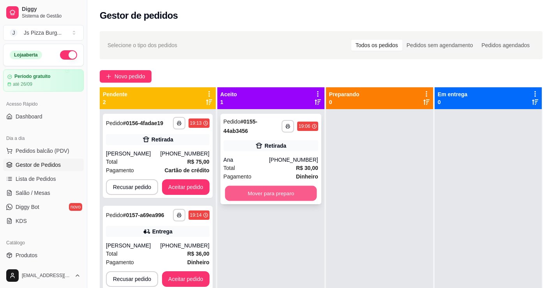
click at [245, 195] on button "Mover para preparo" at bounding box center [271, 193] width 92 height 15
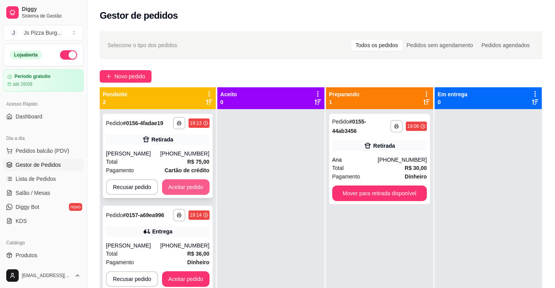
click at [200, 188] on button "Aceitar pedido" at bounding box center [185, 187] width 47 height 16
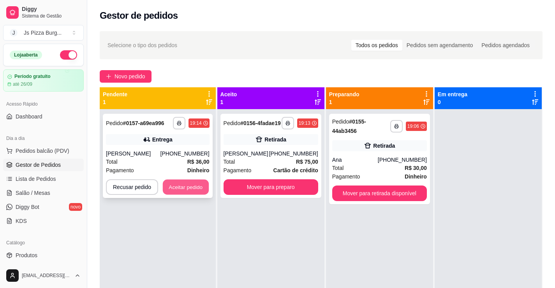
click at [189, 188] on button "Aceitar pedido" at bounding box center [186, 186] width 46 height 15
